Goal: Information Seeking & Learning: Understand process/instructions

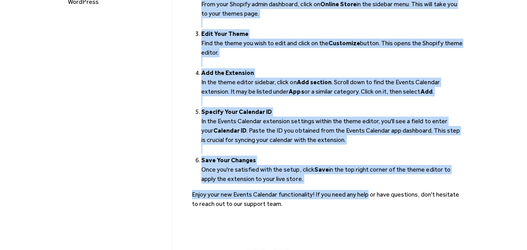
scroll to position [195, 0]
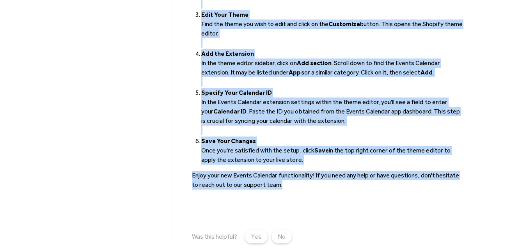
drag, startPoint x: 193, startPoint y: 73, endPoint x: 357, endPoint y: 175, distance: 193.3
click at [357, 175] on div "Adding Events Calendar to Shopify How to Install the Events Calendar Theme Exte…" at bounding box center [327, 58] width 271 height 372
copy div "Adding Events Calendar to Shopify How to Install the Events Calendar Theme Exte…"
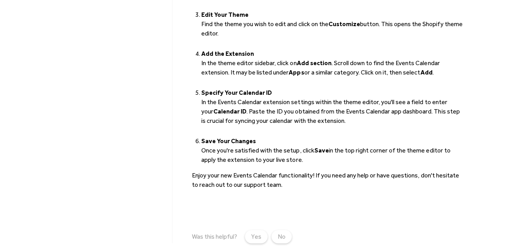
click at [133, 108] on div "Installation Guides Duda Website Builder GoDaddy Website Builder Shopify Square…" at bounding box center [118, 58] width 108 height 372
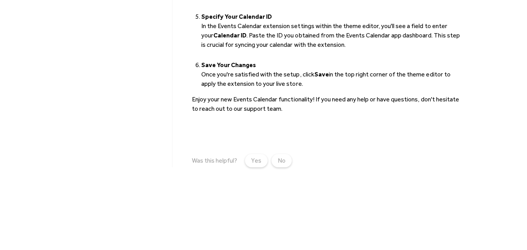
scroll to position [273, 0]
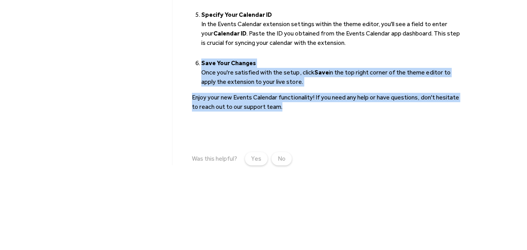
drag, startPoint x: 285, startPoint y: 94, endPoint x: 201, endPoint y: 54, distance: 92.9
copy div "‍ Save Your Changes Once you're satisfied with the setup, click Save in the top…"
click at [246, 58] on li "‍ Save Your Changes Once you're satisfied with the setup, click Save in the top…" at bounding box center [332, 72] width 262 height 28
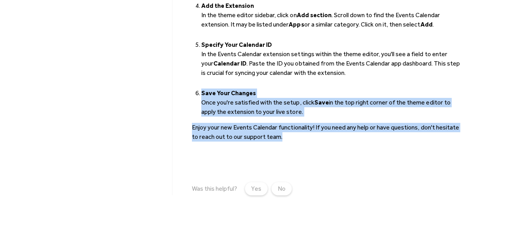
scroll to position [195, 0]
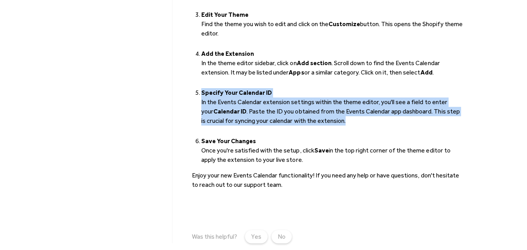
drag, startPoint x: 343, startPoint y: 107, endPoint x: 203, endPoint y: 82, distance: 142.5
click at [203, 88] on li "‍ Specify Your Calendar ID In the Events Calendar extension settings within the…" at bounding box center [332, 111] width 262 height 47
copy li "Specify Your Calendar ID In the Events Calendar extension settings within the t…"
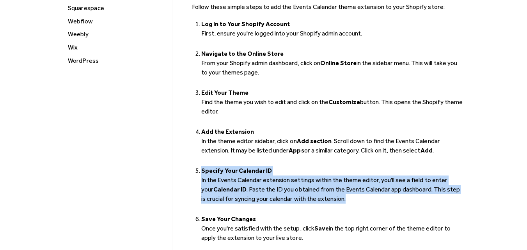
scroll to position [0, 0]
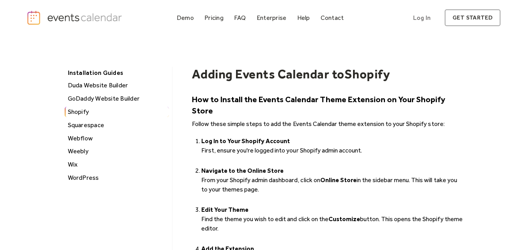
click at [67, 19] on img "home" at bounding box center [75, 17] width 97 height 15
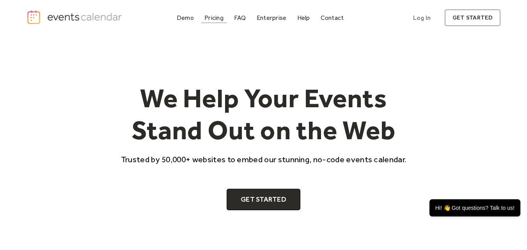
click at [219, 14] on link "Pricing" at bounding box center [213, 17] width 25 height 11
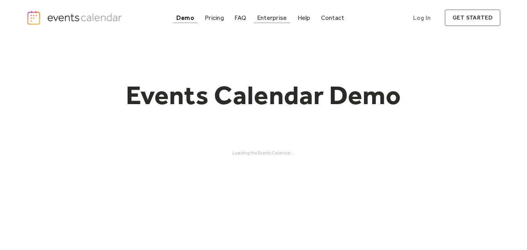
click at [270, 20] on div "Enterprise" at bounding box center [272, 18] width 30 height 4
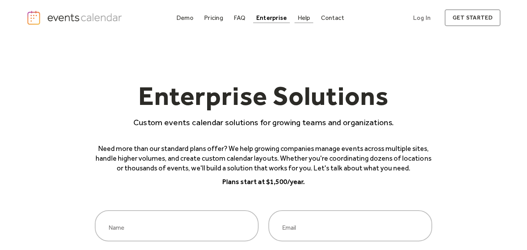
click at [301, 18] on div "Help" at bounding box center [303, 18] width 13 height 4
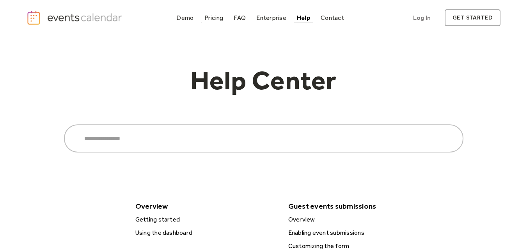
click at [200, 16] on div "Demo Pricing FAQ Enterprise Help Contact Log In Get Started" at bounding box center [259, 17] width 173 height 11
